Goal: Transaction & Acquisition: Purchase product/service

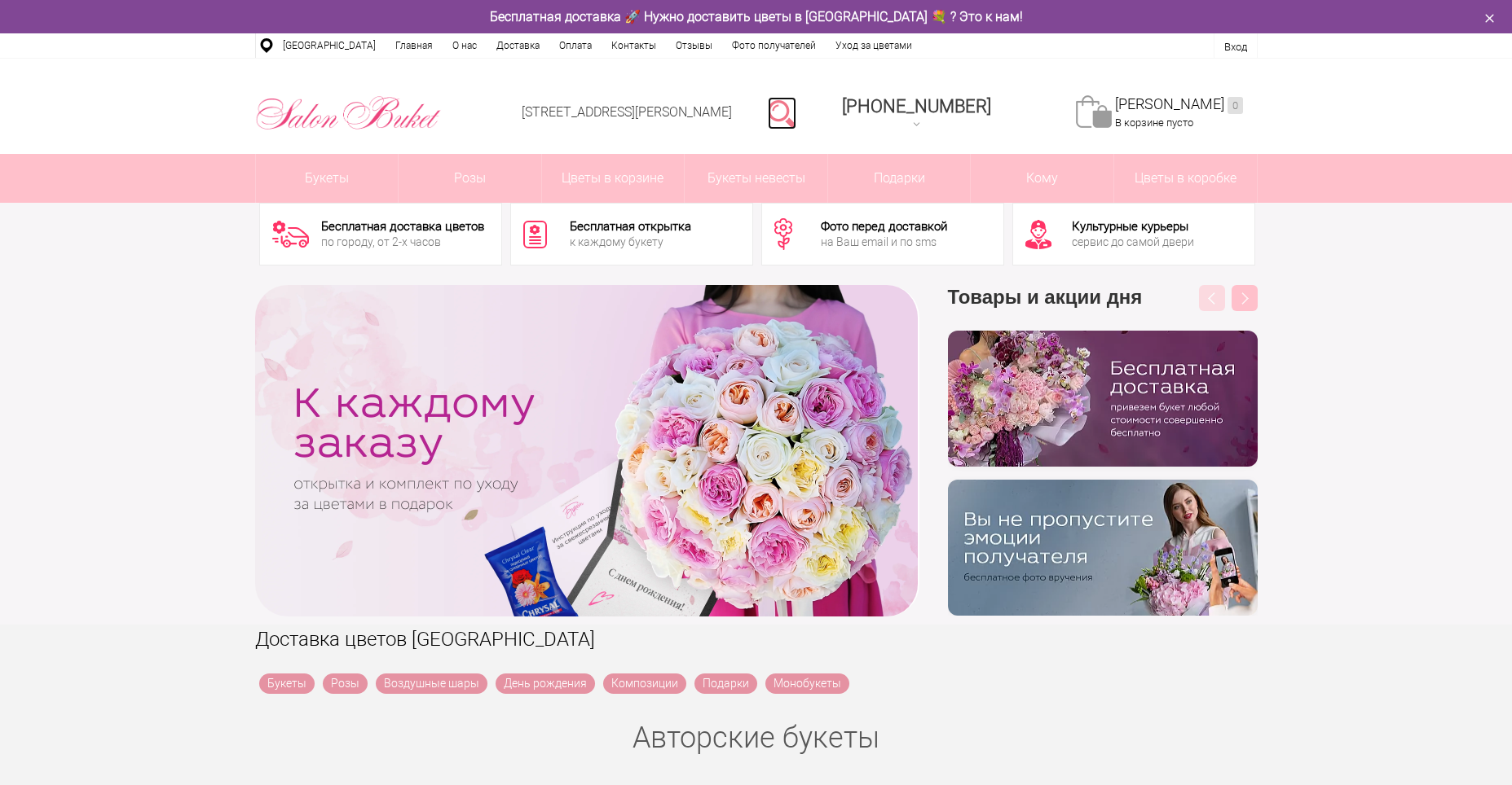
click at [796, 110] on link at bounding box center [782, 113] width 28 height 33
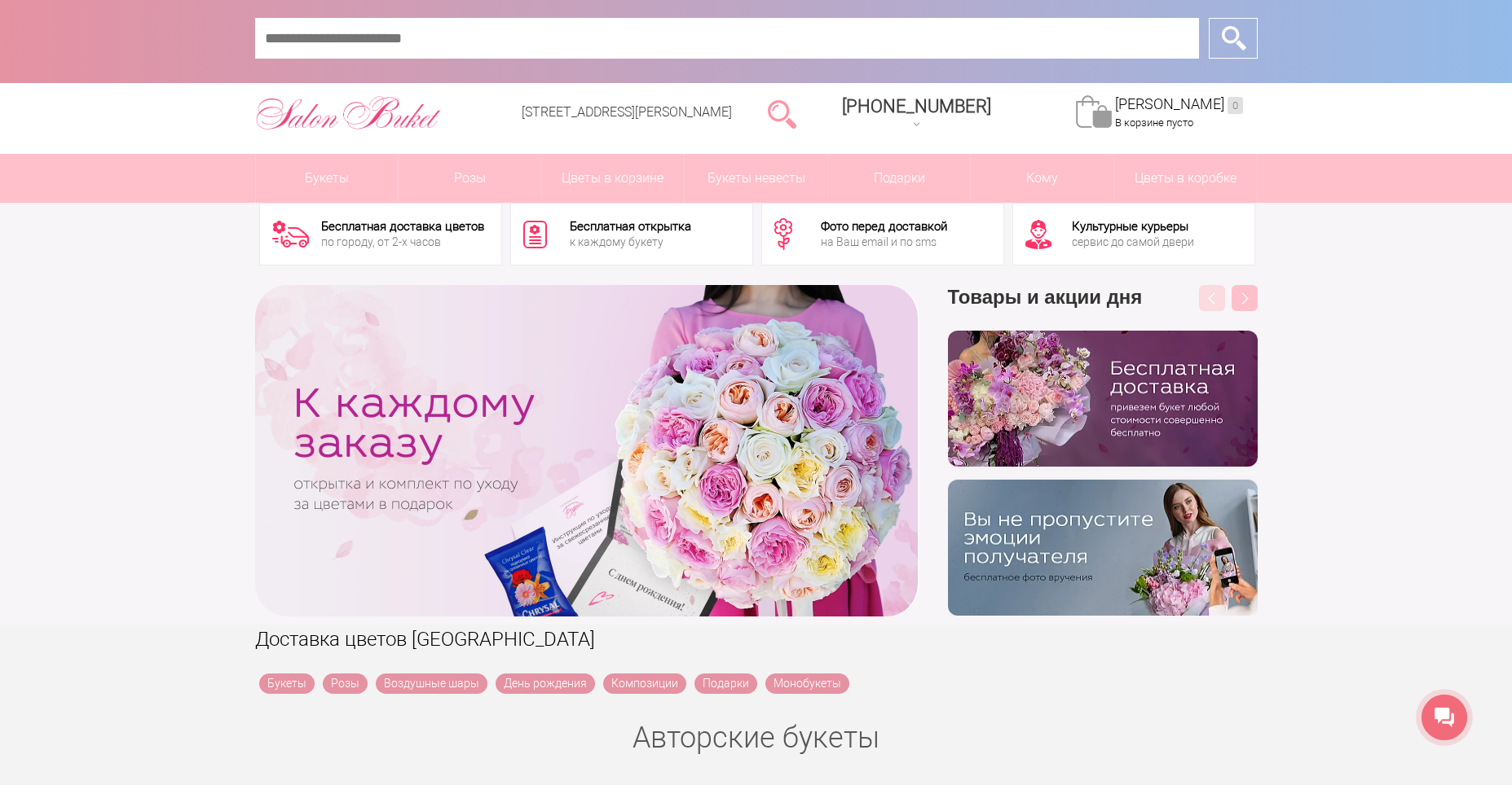
click at [1381, 339] on div "‹ › Previous Товары и акции дня бесплатно Next" at bounding box center [756, 451] width 1512 height 348
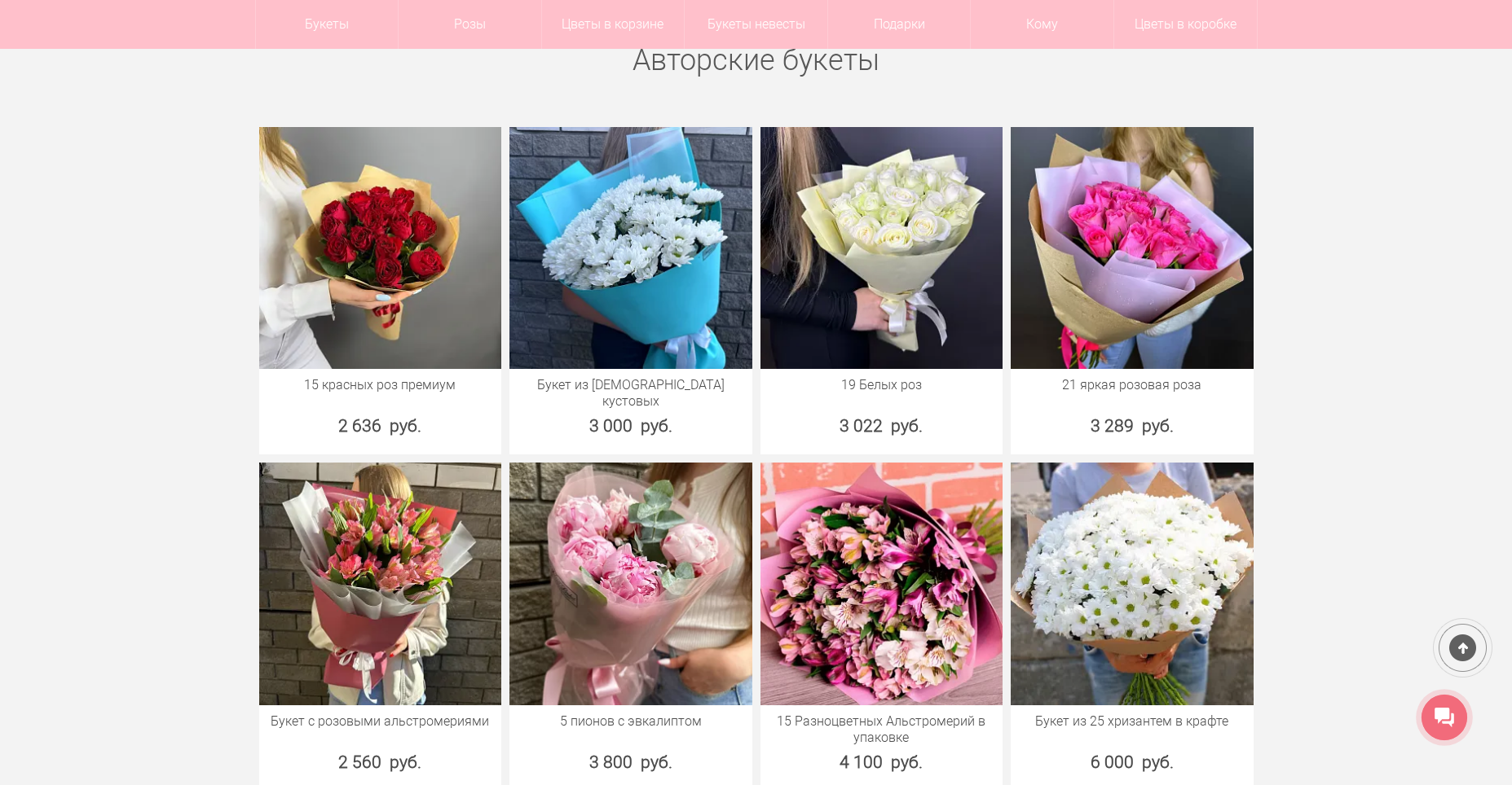
scroll to position [651, 0]
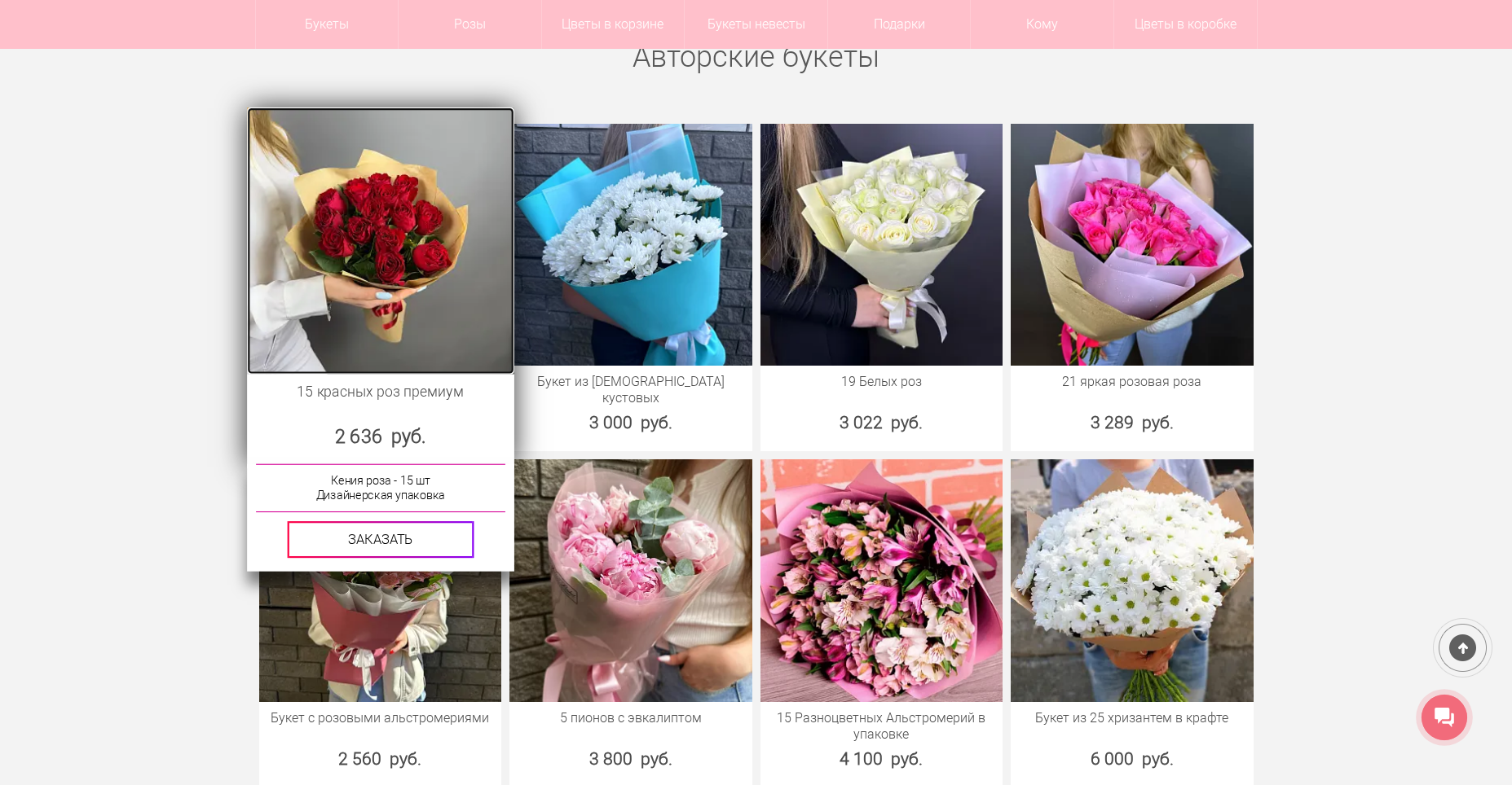
click at [421, 243] on img at bounding box center [380, 239] width 267 height 266
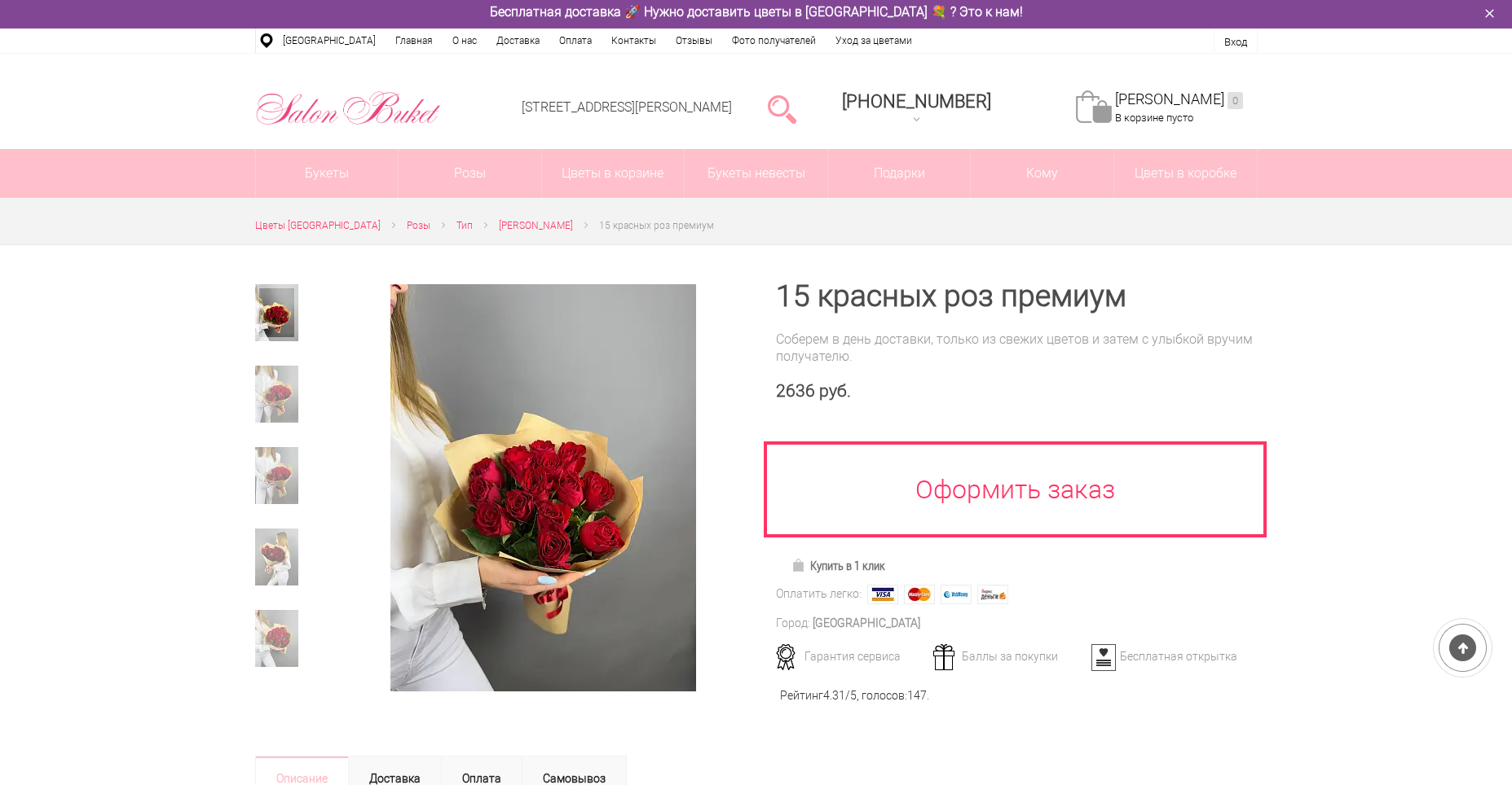
scroll to position [163, 0]
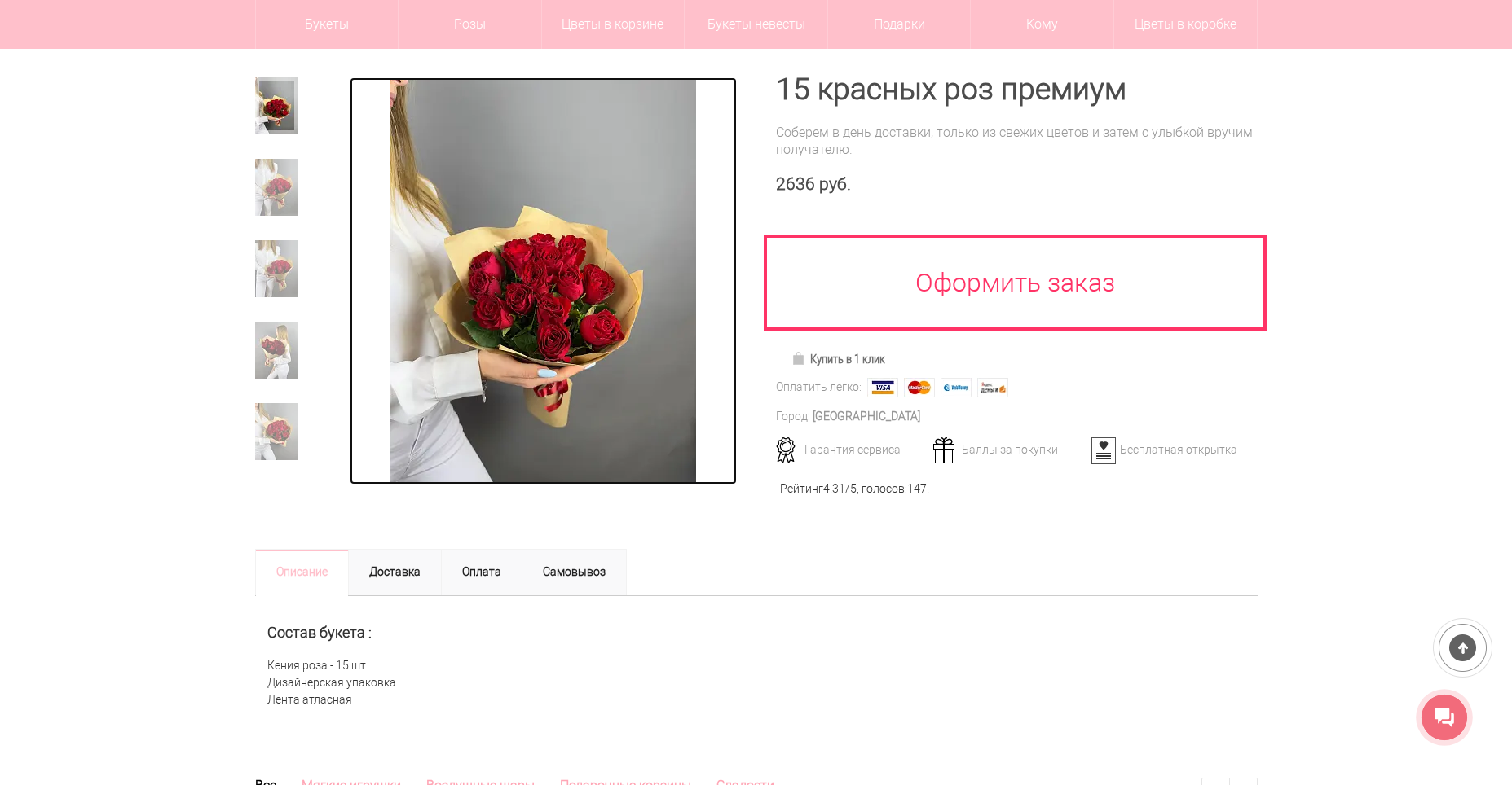
click at [574, 350] on img at bounding box center [544, 280] width 306 height 407
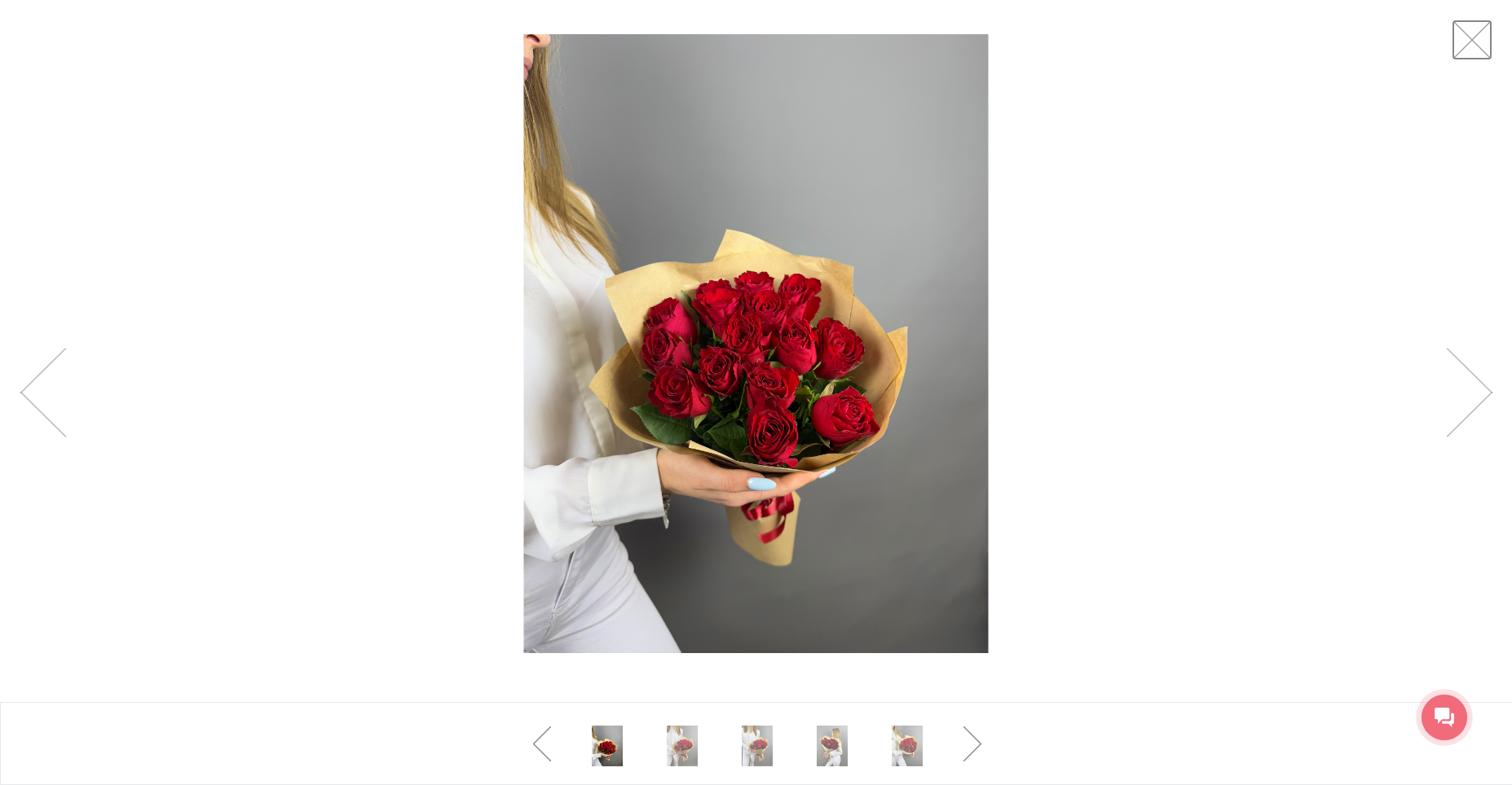
drag, startPoint x: 1489, startPoint y: 43, endPoint x: 1473, endPoint y: 42, distance: 16.0
click at [1489, 43] on link at bounding box center [1472, 40] width 40 height 40
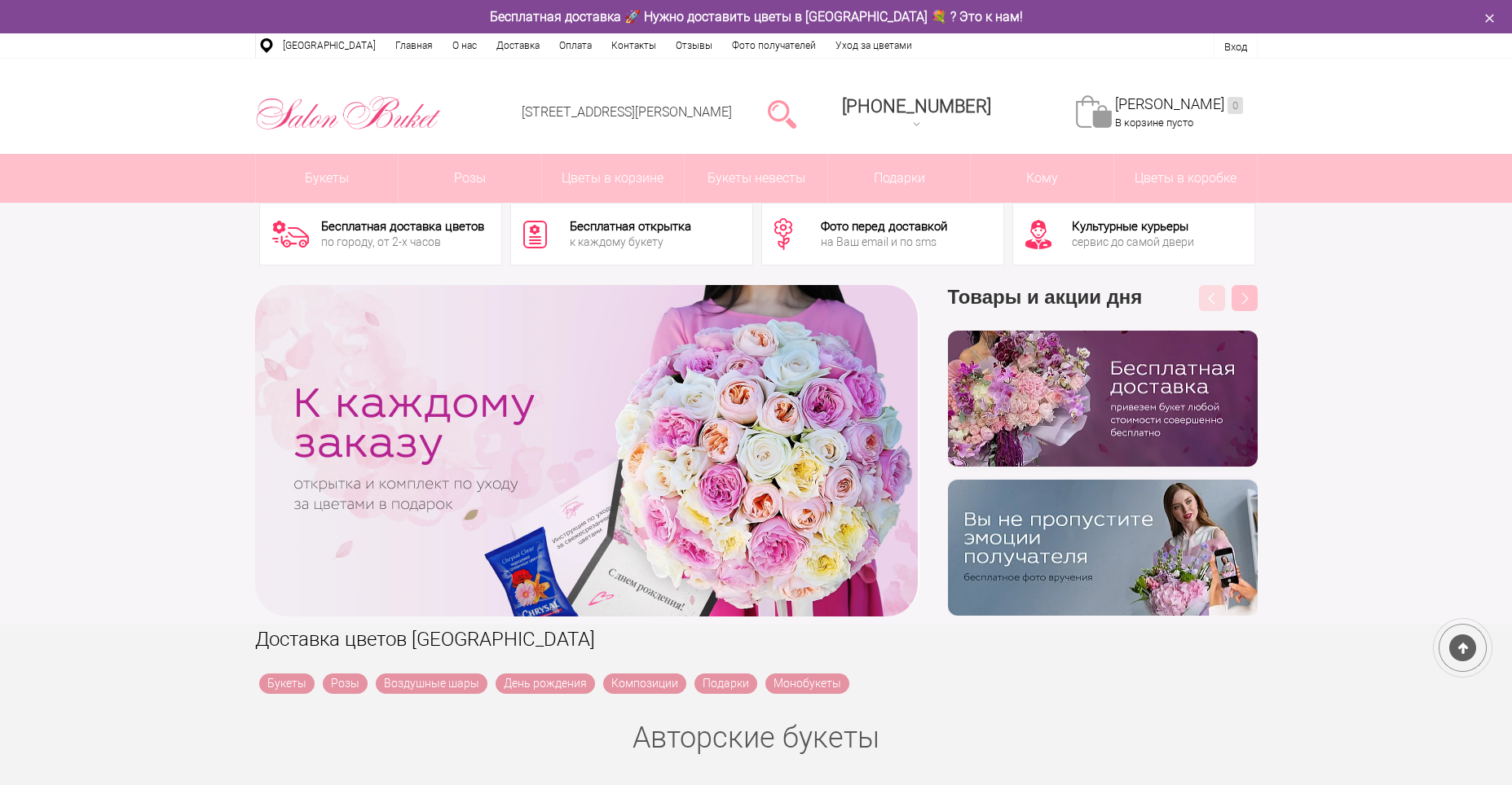
scroll to position [407, 0]
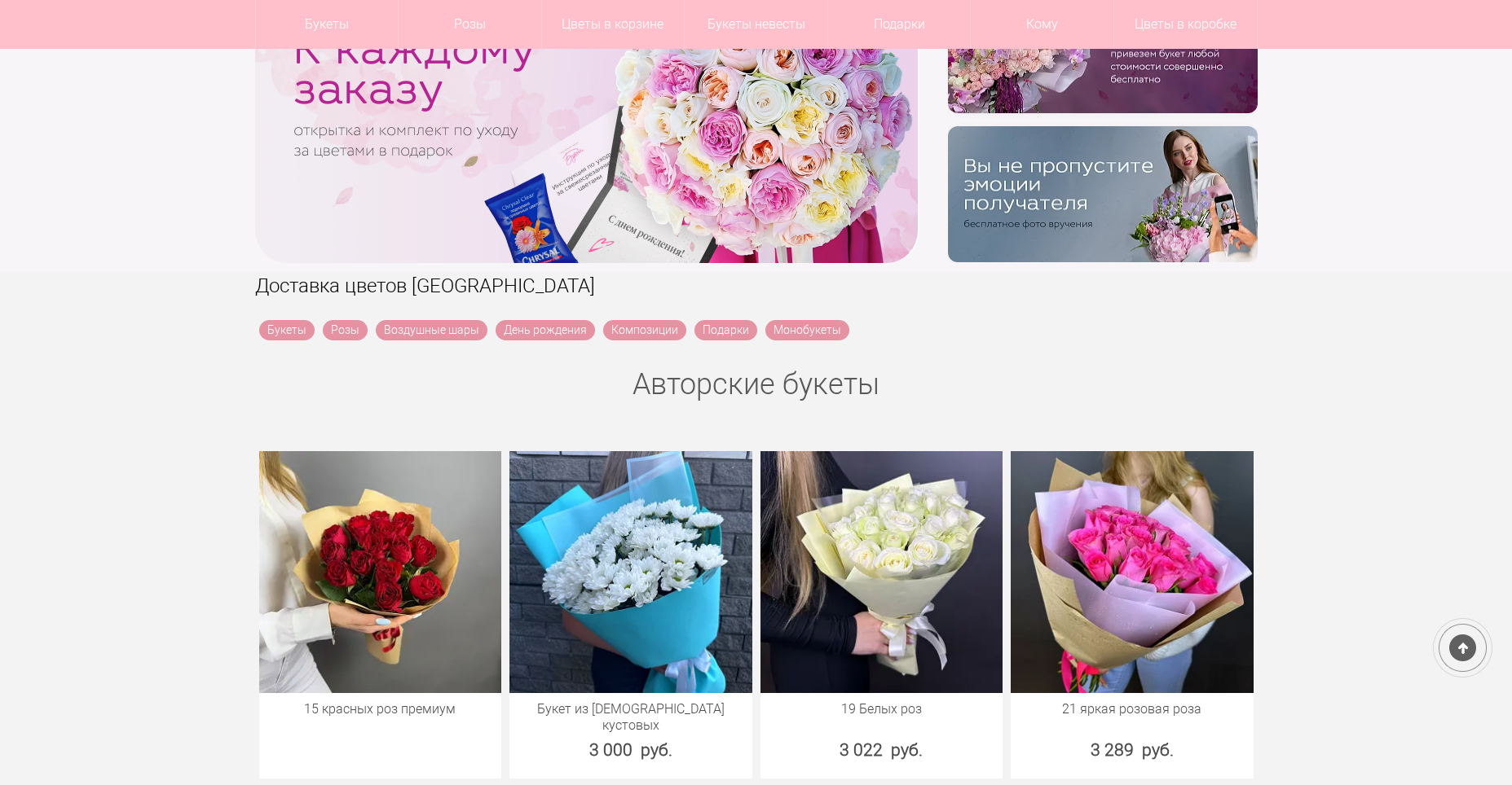
scroll to position [326, 0]
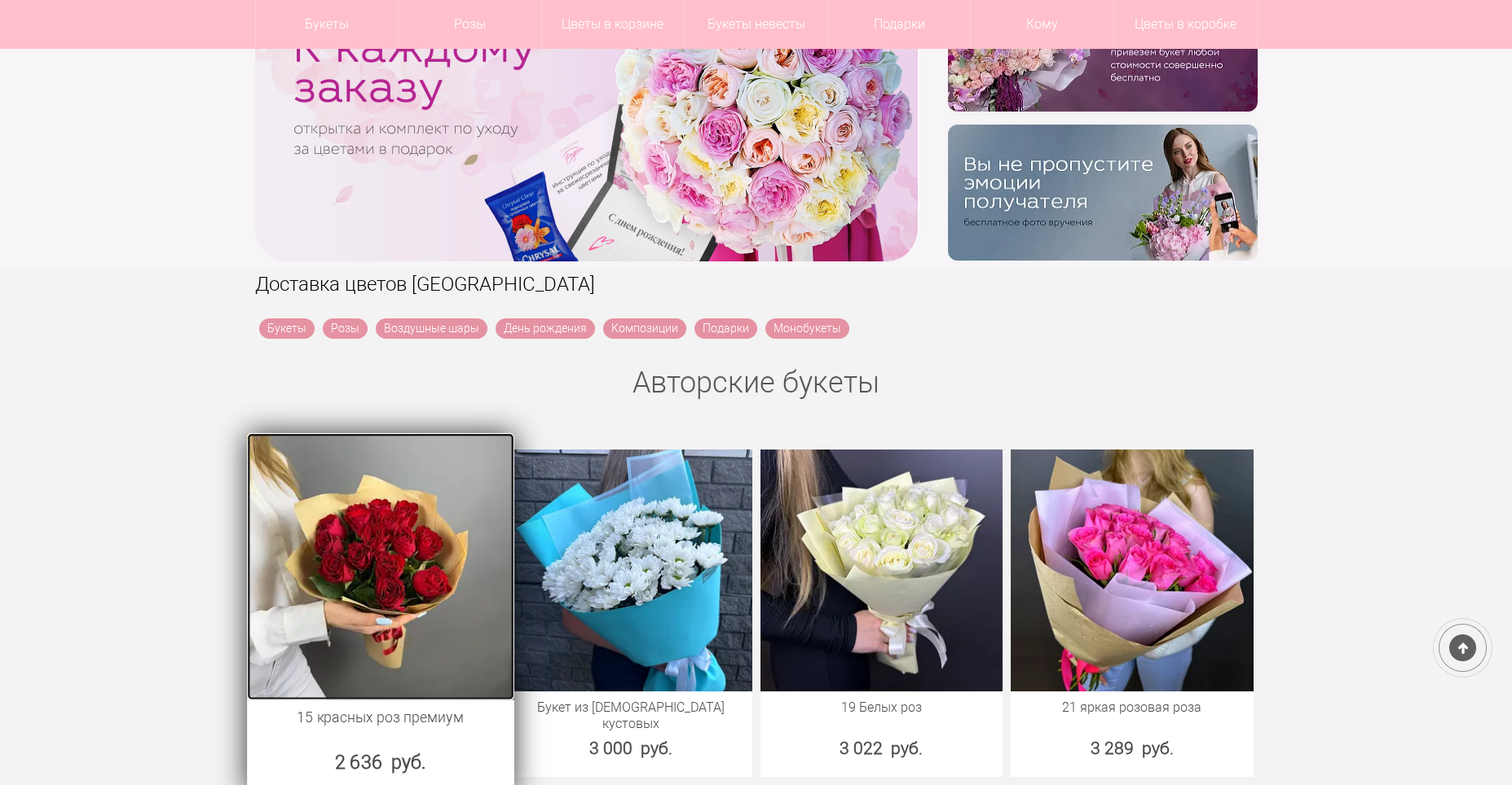
click at [382, 518] on img at bounding box center [380, 565] width 267 height 266
click at [387, 561] on img at bounding box center [380, 565] width 267 height 266
click at [411, 549] on img at bounding box center [380, 565] width 267 height 266
